Goal: Navigation & Orientation: Find specific page/section

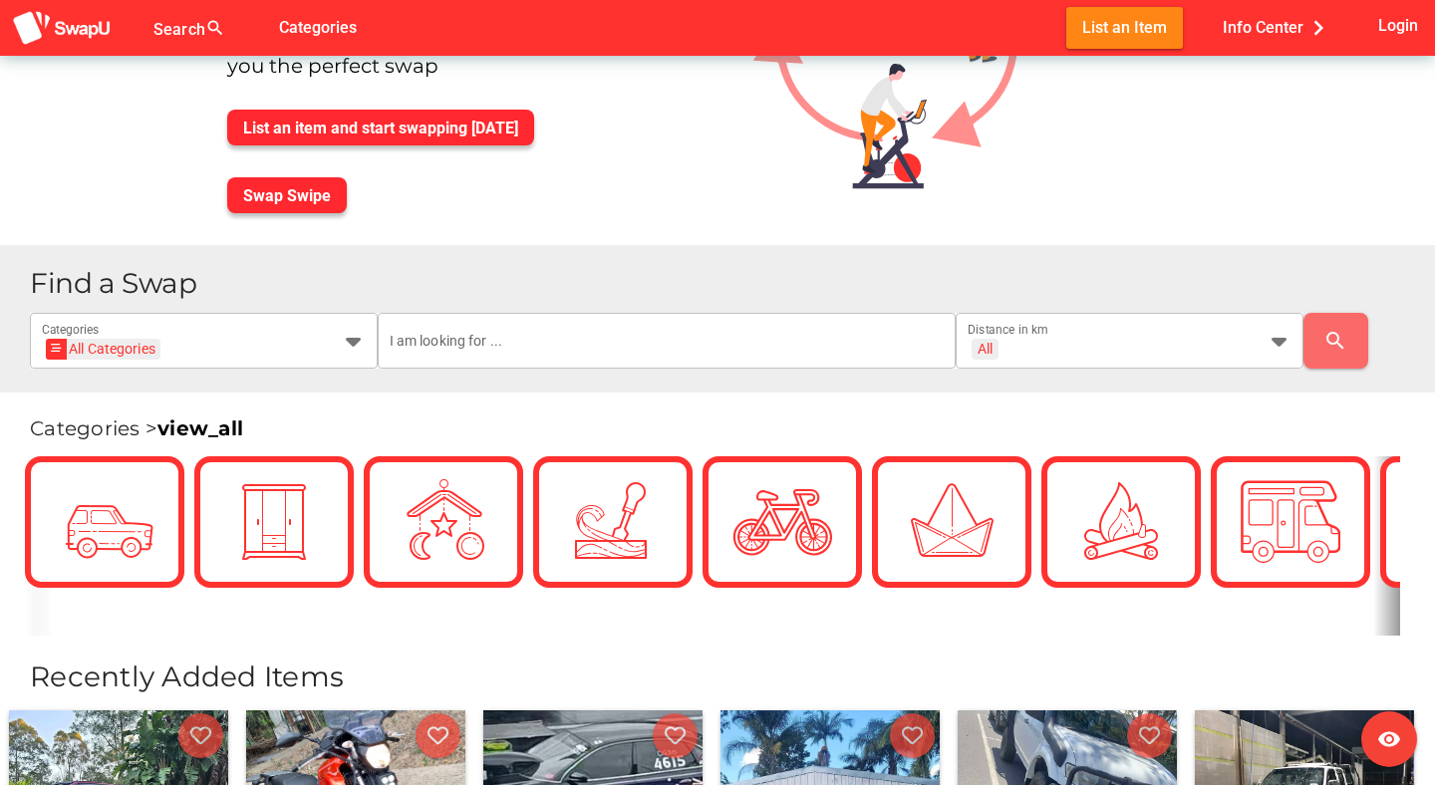
scroll to position [193, 0]
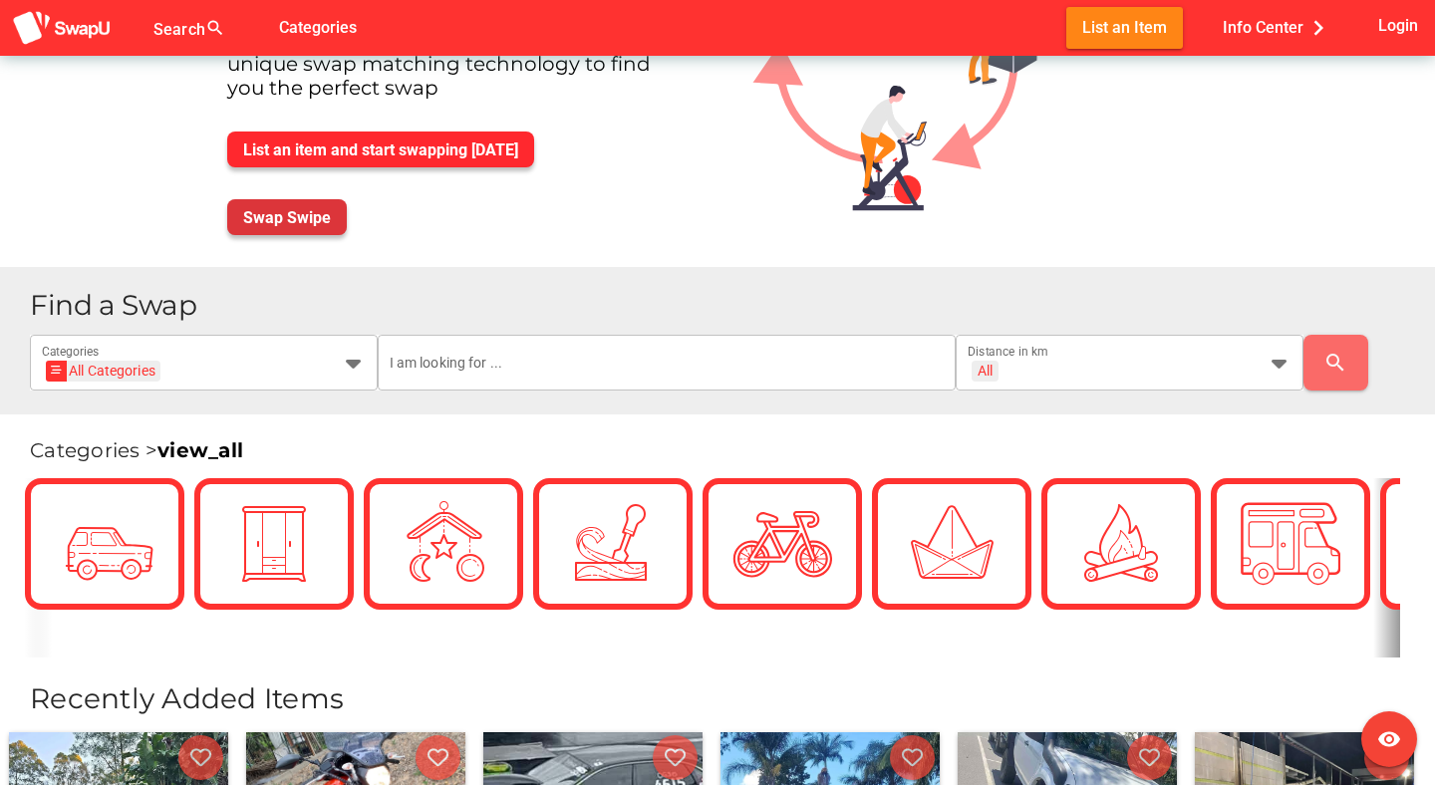
click at [324, 218] on span "Swap Swipe" at bounding box center [287, 217] width 88 height 19
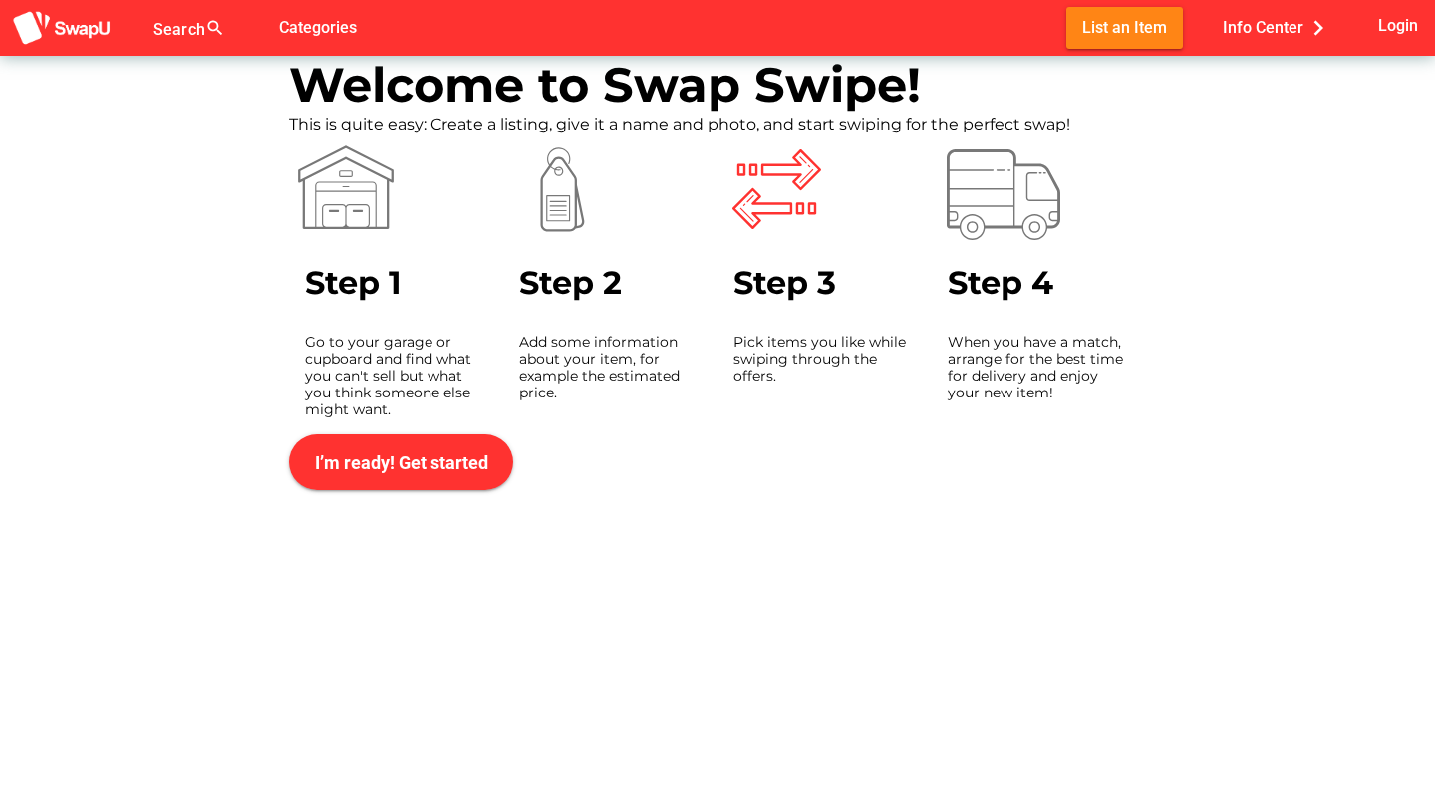
click at [236, 216] on div "Welcome to Swap Swipe! This is quite easy: Create a listing, give it a name and…" at bounding box center [717, 273] width 1435 height 435
click at [79, 30] on img at bounding box center [62, 28] width 100 height 37
